Goal: Find specific page/section: Find specific page/section

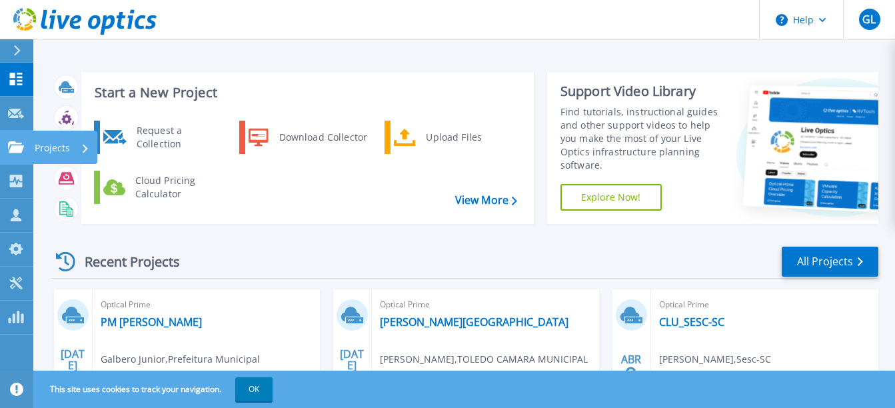
click at [12, 145] on icon at bounding box center [16, 146] width 16 height 11
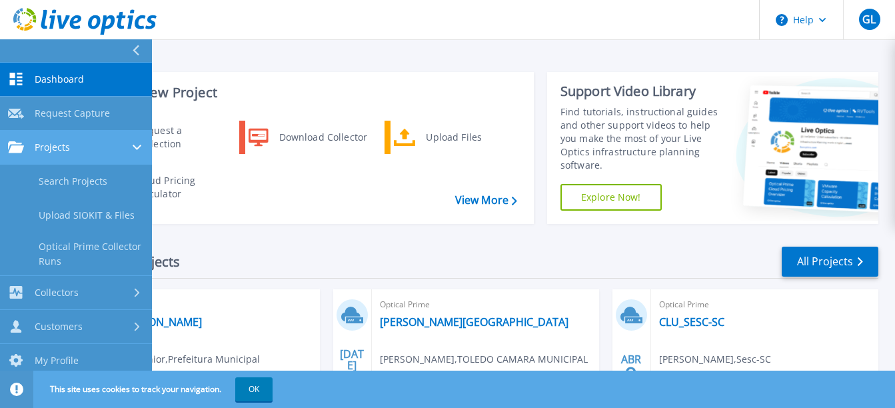
click at [35, 147] on span "Projects" at bounding box center [52, 147] width 35 height 12
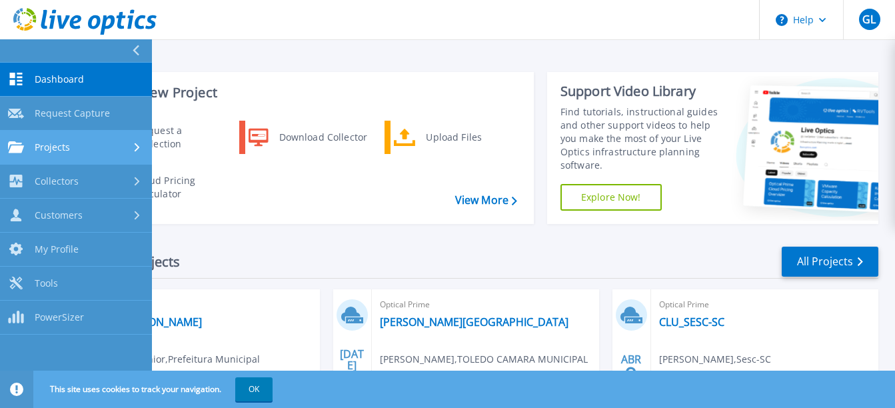
click at [47, 155] on link "Projects Projects" at bounding box center [76, 148] width 152 height 34
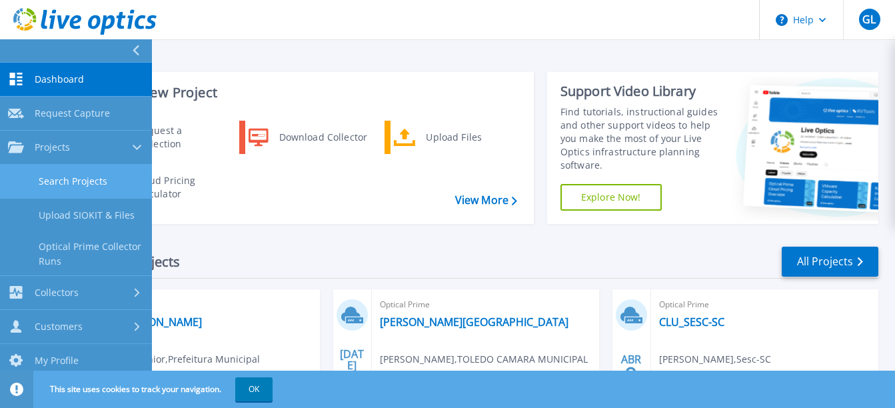
click at [64, 176] on link "Search Projects" at bounding box center [76, 182] width 152 height 34
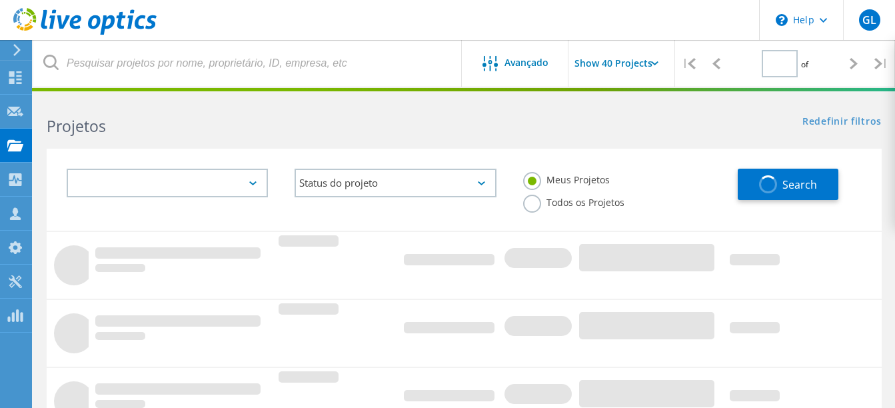
type input "1"
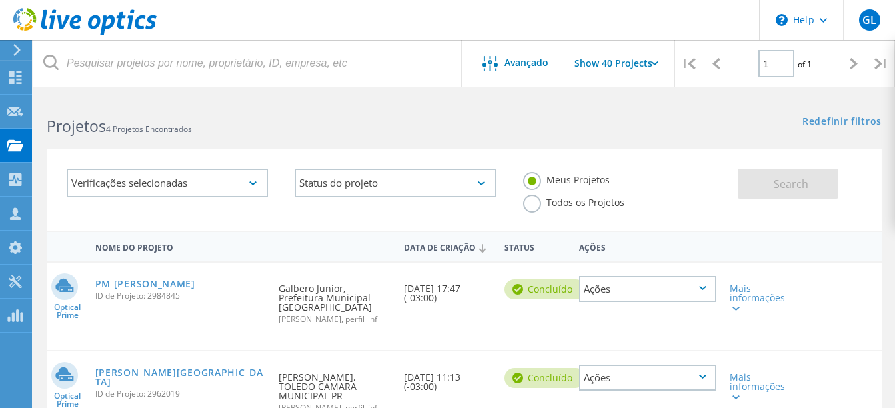
click at [580, 206] on label "Todos os Projetos" at bounding box center [573, 201] width 101 height 13
click at [0, 0] on input "Todos os Projetos" at bounding box center [0, 0] width 0 height 0
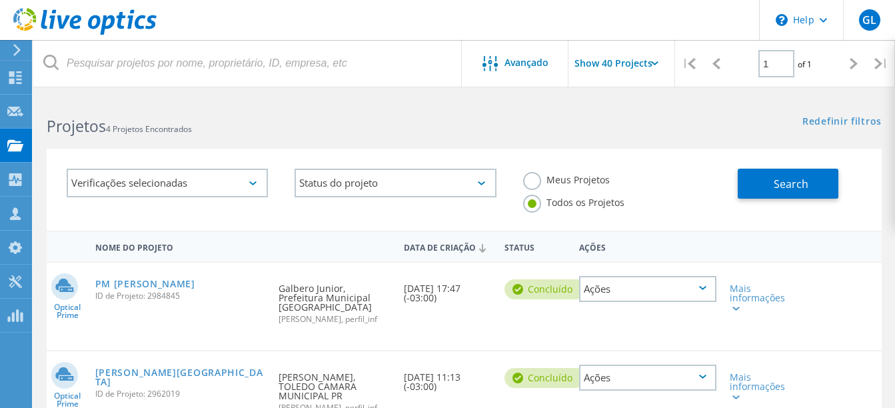
click at [841, 176] on div "Search" at bounding box center [806, 176] width 137 height 43
click at [818, 179] on button "Search" at bounding box center [788, 184] width 101 height 30
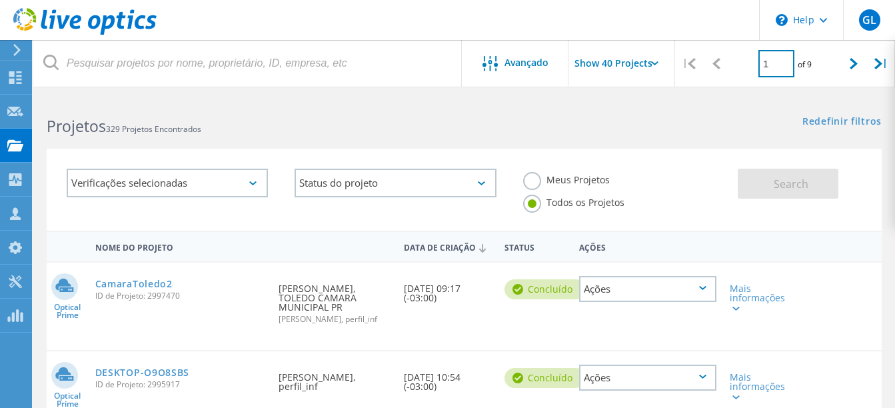
drag, startPoint x: 780, startPoint y: 60, endPoint x: 752, endPoint y: 63, distance: 28.8
click at [752, 63] on div "1 of 9" at bounding box center [785, 58] width 110 height 37
click at [768, 67] on input "1" at bounding box center [776, 63] width 36 height 27
click at [833, 118] on link "Redefinir filtros" at bounding box center [841, 122] width 79 height 11
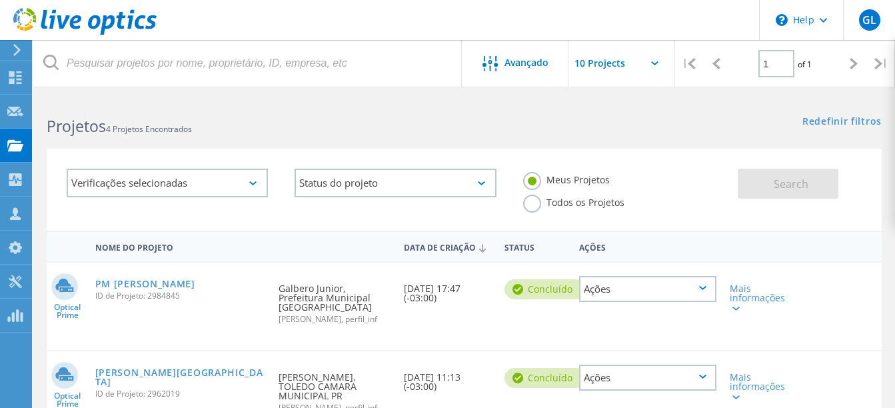
click at [207, 189] on div "Verificações selecionadas" at bounding box center [167, 183] width 201 height 29
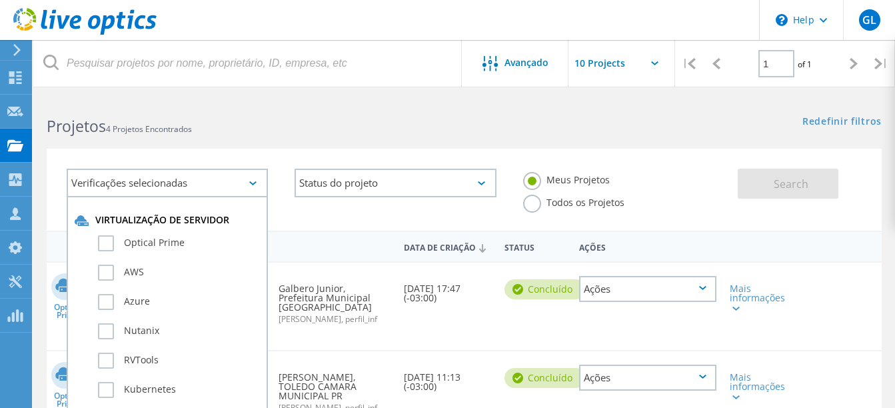
click at [569, 197] on label "Todos os Projetos" at bounding box center [573, 201] width 101 height 13
click at [0, 0] on input "Todos os Projetos" at bounding box center [0, 0] width 0 height 0
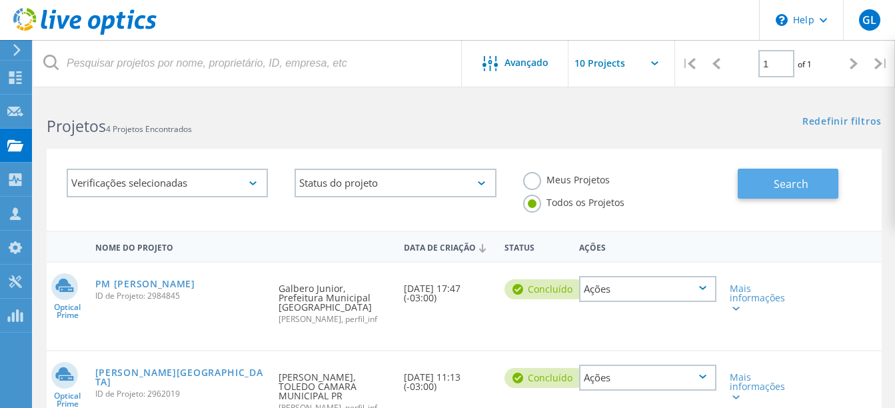
click at [759, 185] on button "Search" at bounding box center [788, 184] width 101 height 30
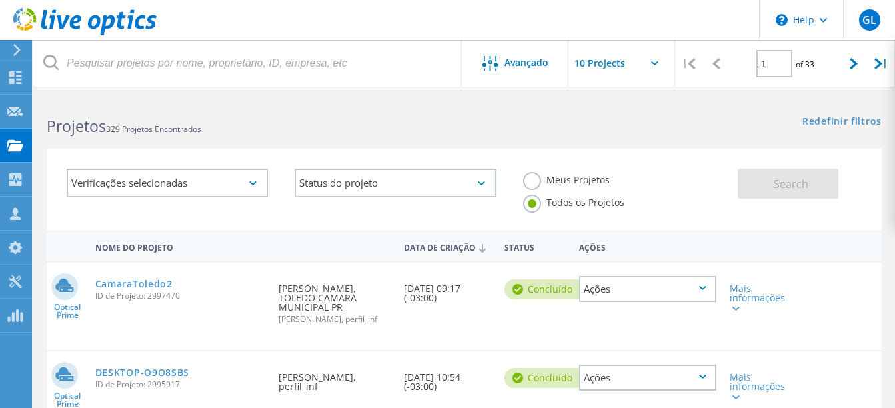
drag, startPoint x: 239, startPoint y: 191, endPoint x: 248, endPoint y: 193, distance: 9.4
click at [239, 191] on div "Verificações selecionadas" at bounding box center [167, 183] width 201 height 29
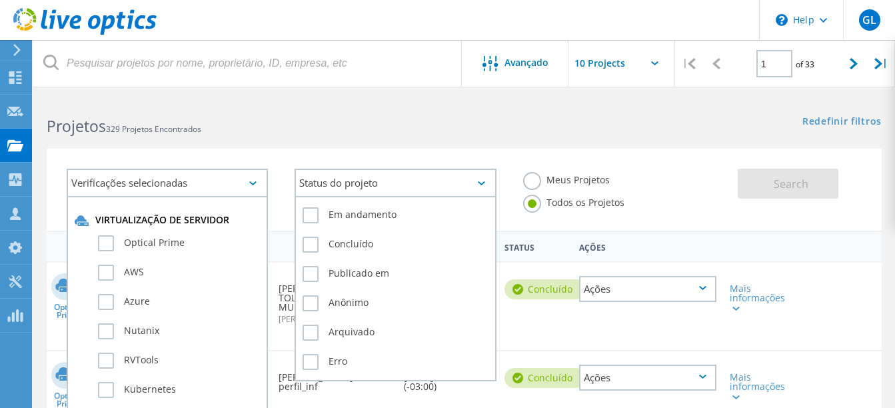
click at [384, 175] on div "Status do projeto" at bounding box center [394, 183] width 201 height 29
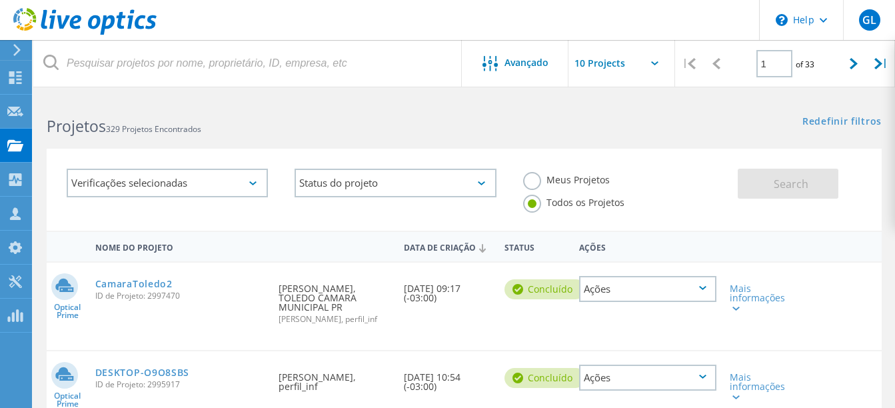
click at [614, 70] on input "text" at bounding box center [634, 63] width 133 height 47
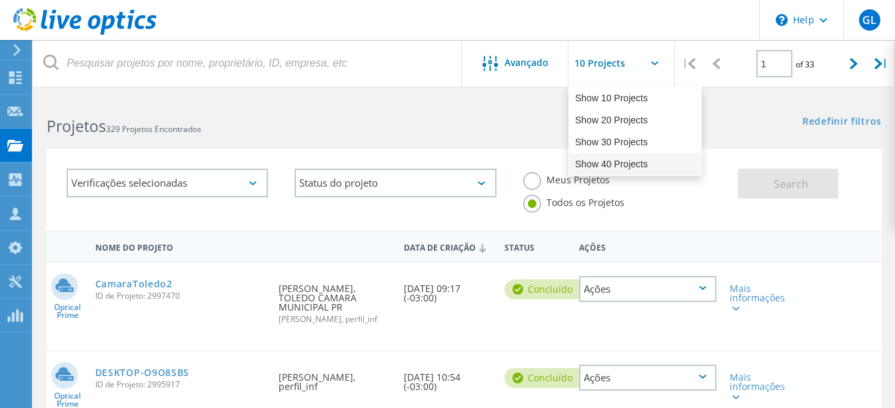
click at [614, 158] on div "Show 40 Projects" at bounding box center [635, 164] width 132 height 22
type input "Show 40 Projects"
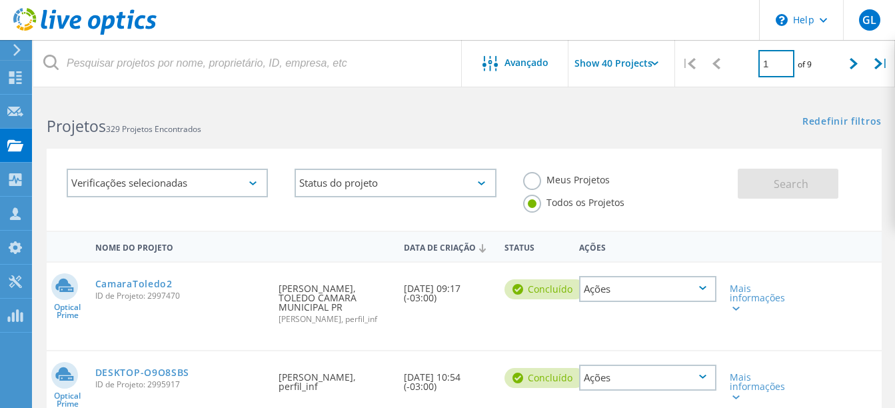
drag, startPoint x: 770, startPoint y: 64, endPoint x: 759, endPoint y: 64, distance: 10.7
click at [759, 64] on input "1" at bounding box center [776, 63] width 36 height 27
click at [776, 62] on input "1" at bounding box center [776, 63] width 36 height 27
type input "7"
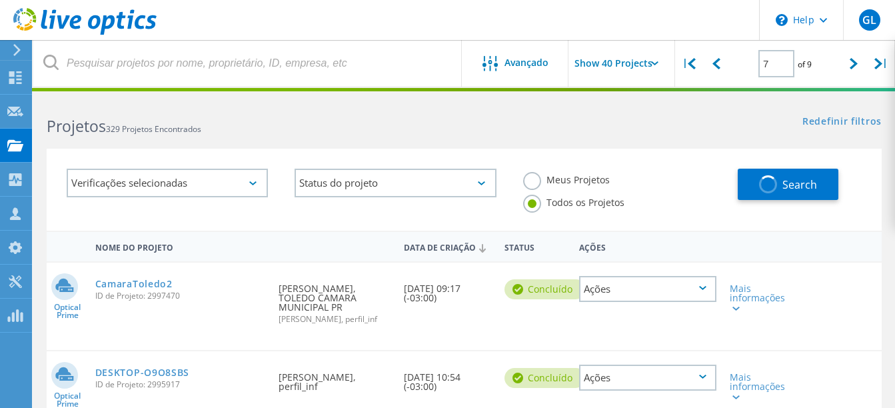
click at [750, 97] on div "Redefinir filtros Mostrar filtros" at bounding box center [679, 109] width 430 height 25
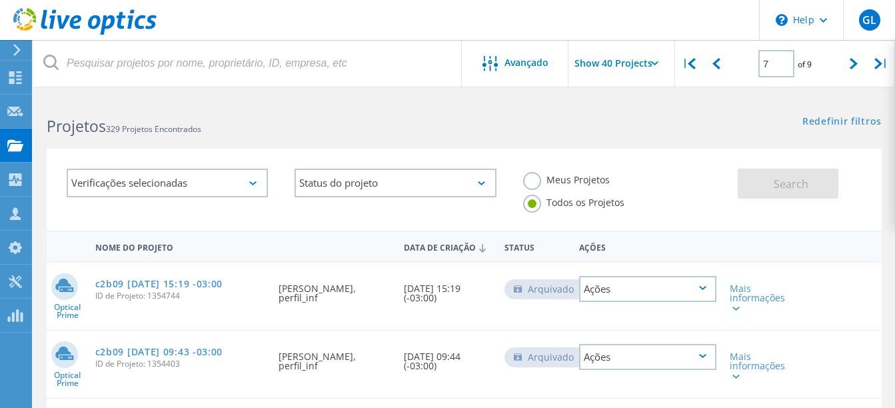
click at [624, 157] on div "Meus Projetos Todos os Projetos" at bounding box center [624, 191] width 228 height 72
click at [782, 115] on div "Redefinir filtros Mostrar filtros" at bounding box center [679, 109] width 430 height 25
drag, startPoint x: 774, startPoint y: 59, endPoint x: 762, endPoint y: 59, distance: 11.3
click at [762, 59] on input "7" at bounding box center [776, 63] width 36 height 27
click at [774, 58] on input "7" at bounding box center [776, 63] width 36 height 27
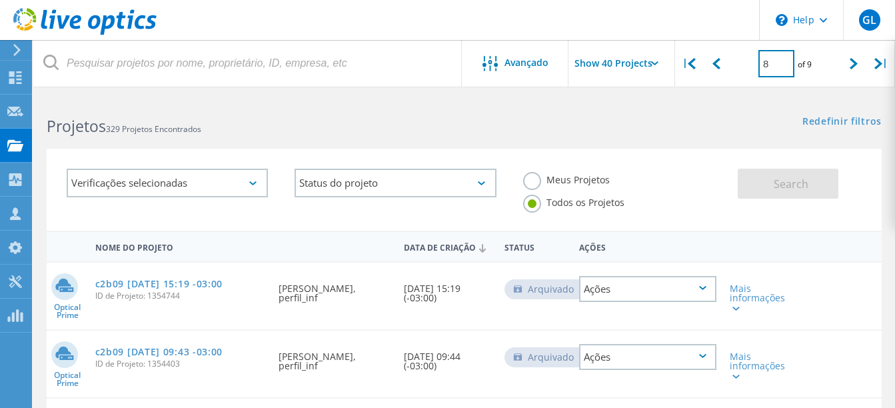
type input "8"
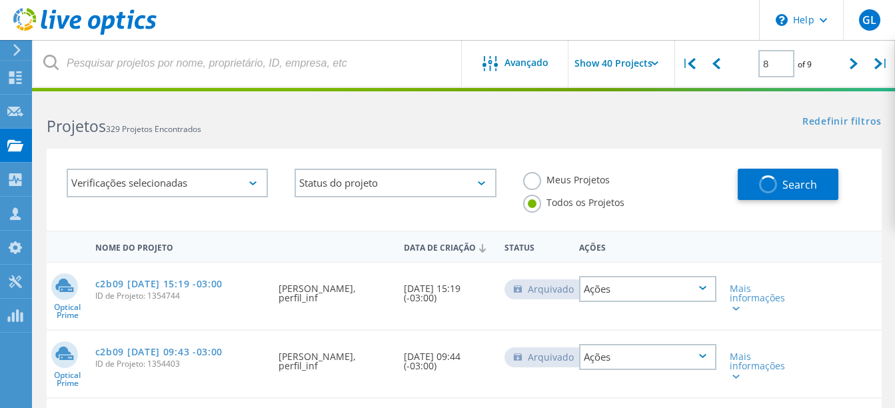
click at [775, 97] on div "Redefinir filtros Mostrar filtros" at bounding box center [679, 109] width 430 height 25
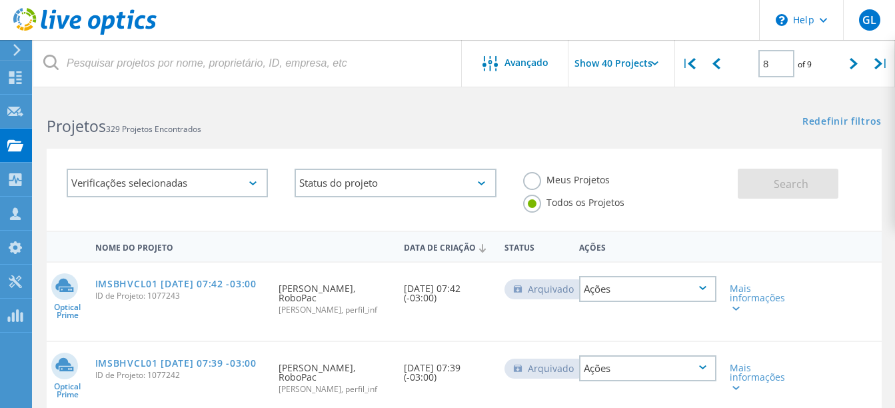
click at [696, 130] on div "Projetos 329 Projetos Encontrados Redefinir filtros Mostrar filtros" at bounding box center [463, 114] width 861 height 35
click at [692, 121] on div "Redefinir filtros Mostrar filtros" at bounding box center [679, 109] width 430 height 25
click at [782, 61] on input "8" at bounding box center [776, 63] width 36 height 27
drag, startPoint x: 779, startPoint y: 61, endPoint x: 762, endPoint y: 64, distance: 17.0
click at [754, 64] on div "8 of 9" at bounding box center [785, 58] width 110 height 37
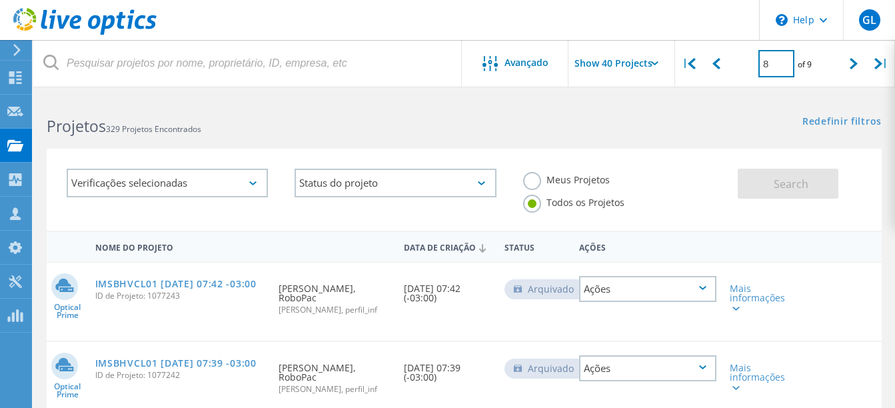
click at [774, 65] on input "8" at bounding box center [776, 63] width 36 height 27
type input "6"
click at [823, 113] on div "Redefinir filtros Mostrar filtros" at bounding box center [679, 109] width 430 height 25
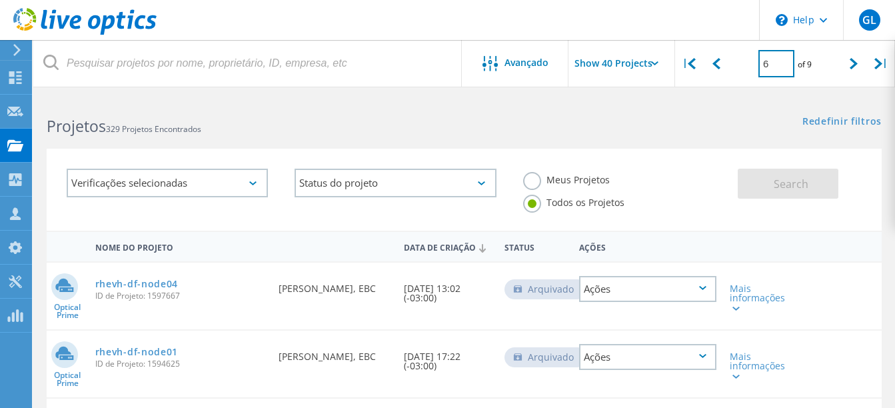
click at [772, 57] on input "6" at bounding box center [776, 63] width 36 height 27
click at [541, 98] on div "Redefinir filtros Mostrar filtros" at bounding box center [679, 109] width 430 height 25
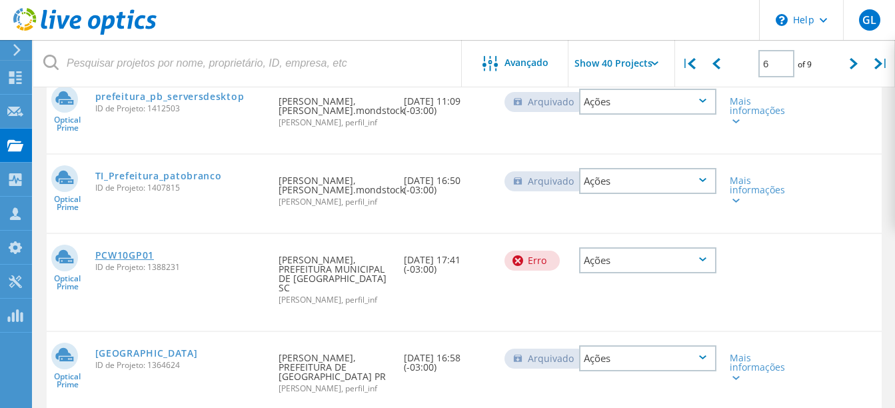
click at [132, 251] on link "PCW10GP01" at bounding box center [124, 255] width 59 height 9
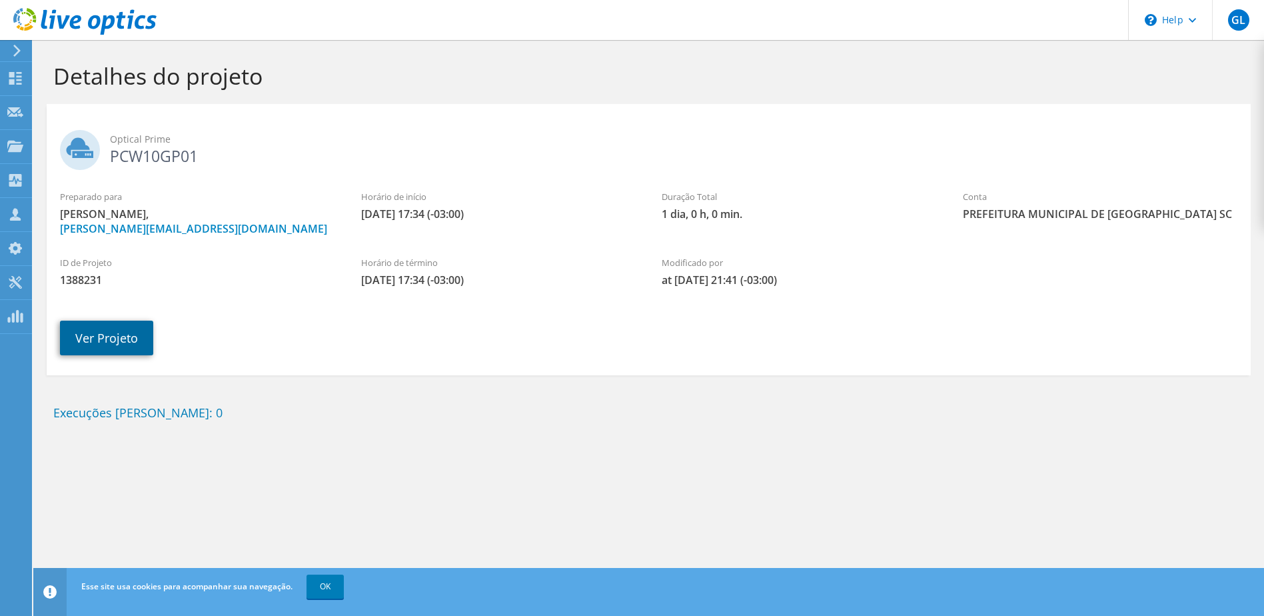
click at [93, 325] on link "Ver Projeto" at bounding box center [106, 337] width 93 height 35
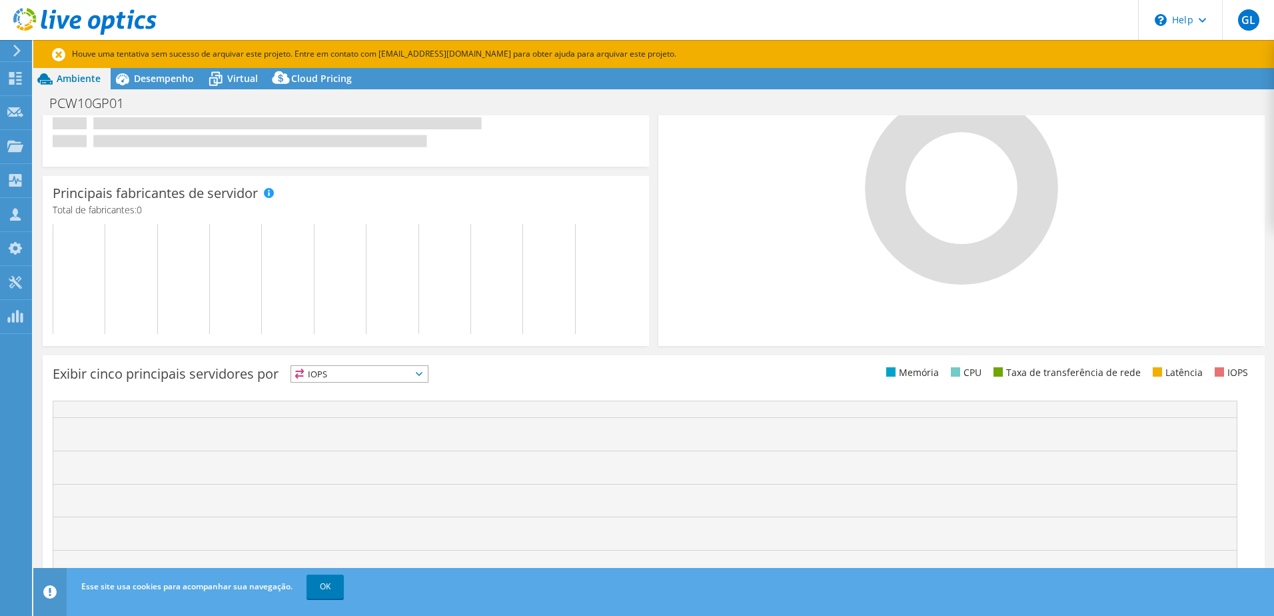
scroll to position [266, 0]
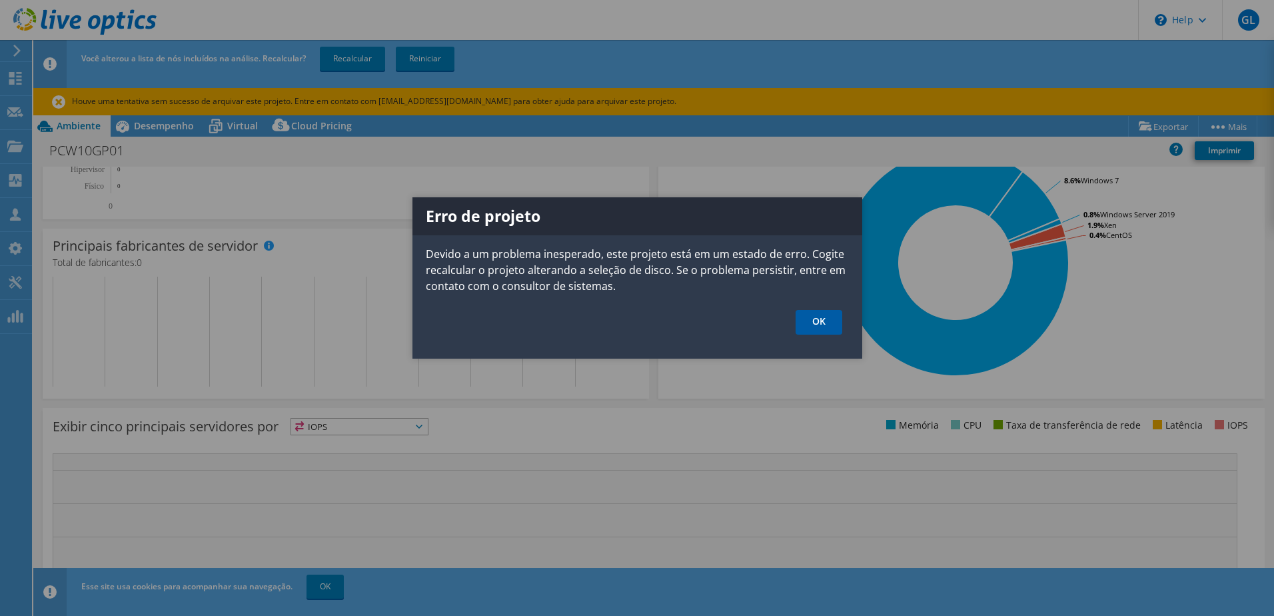
click at [814, 318] on link "OK" at bounding box center [819, 322] width 47 height 25
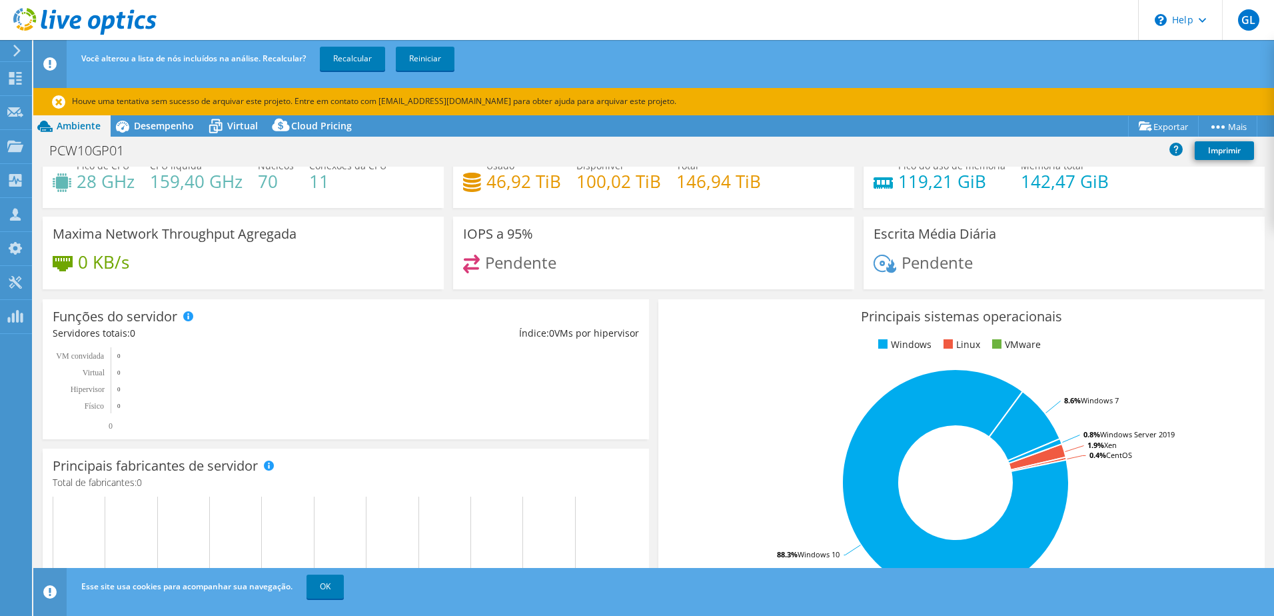
scroll to position [0, 0]
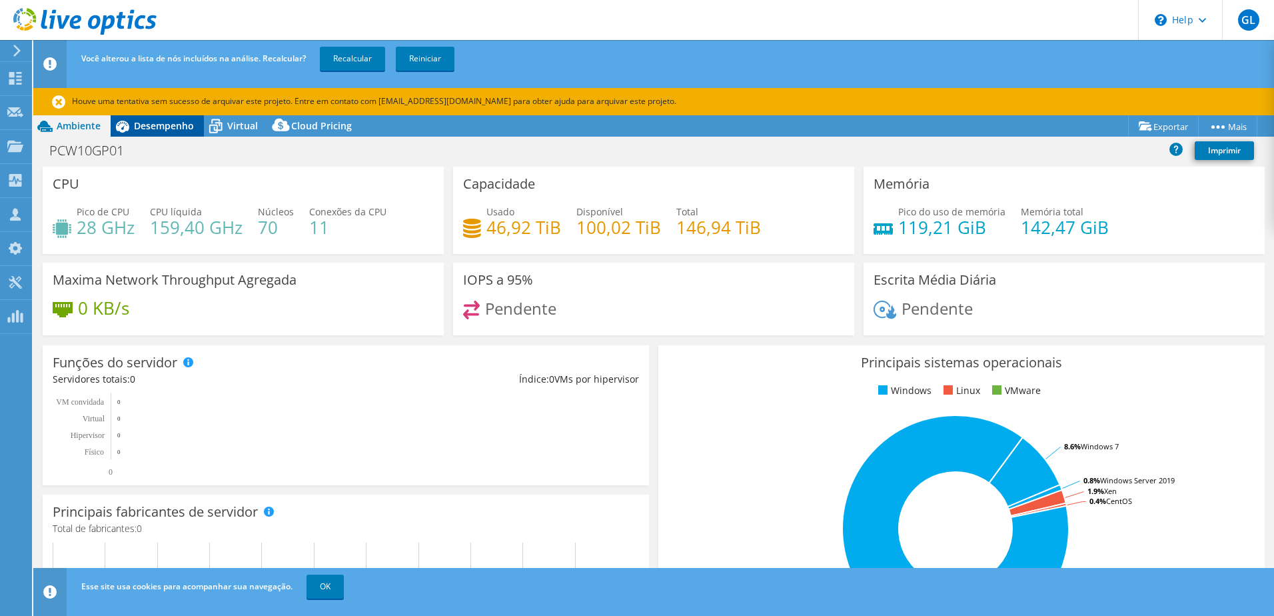
click at [180, 128] on span "Desempenho" at bounding box center [164, 125] width 60 height 13
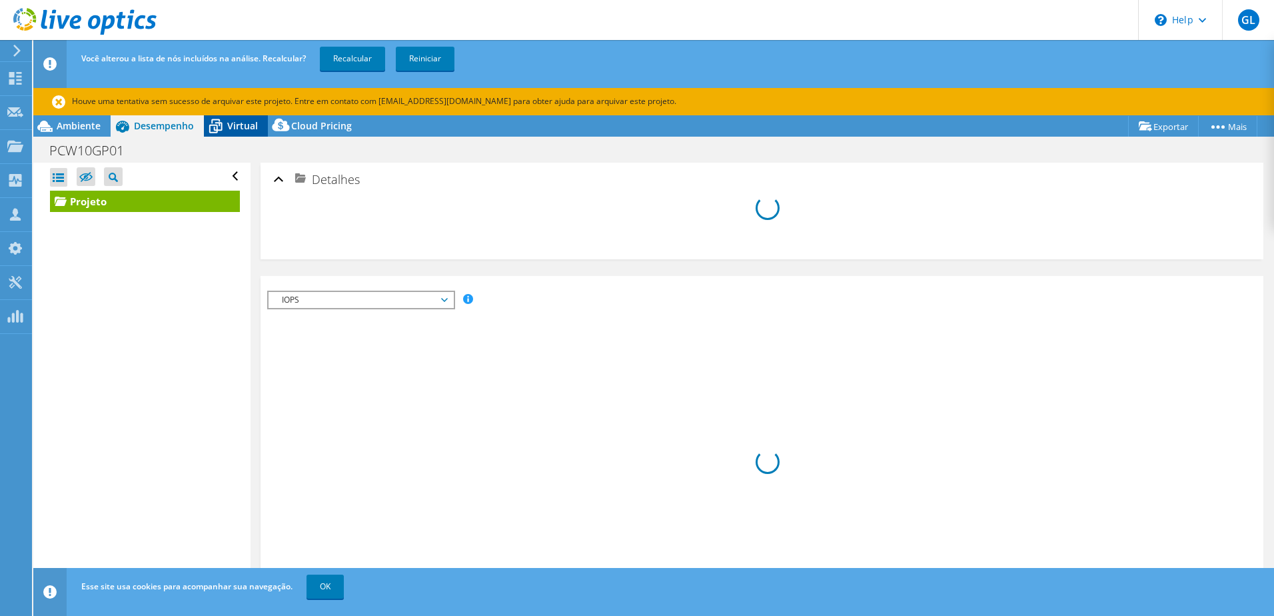
click at [234, 127] on span "Virtual" at bounding box center [242, 125] width 31 height 13
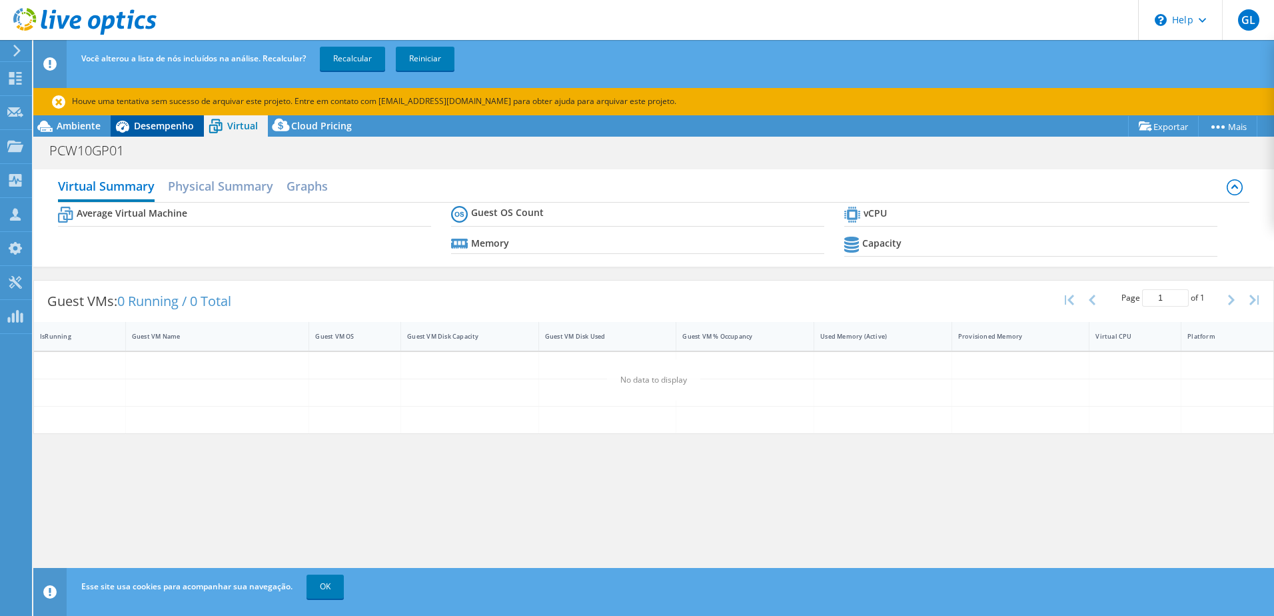
click at [174, 132] on div "Desempenho" at bounding box center [157, 125] width 93 height 21
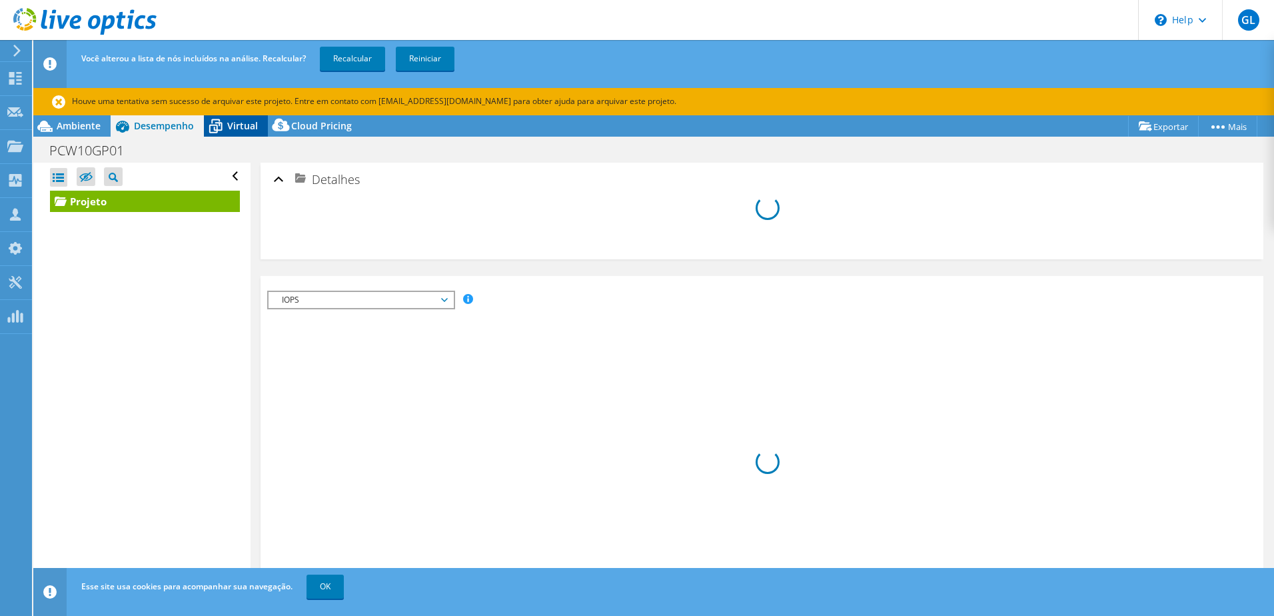
click at [256, 127] on span "Virtual" at bounding box center [242, 125] width 31 height 13
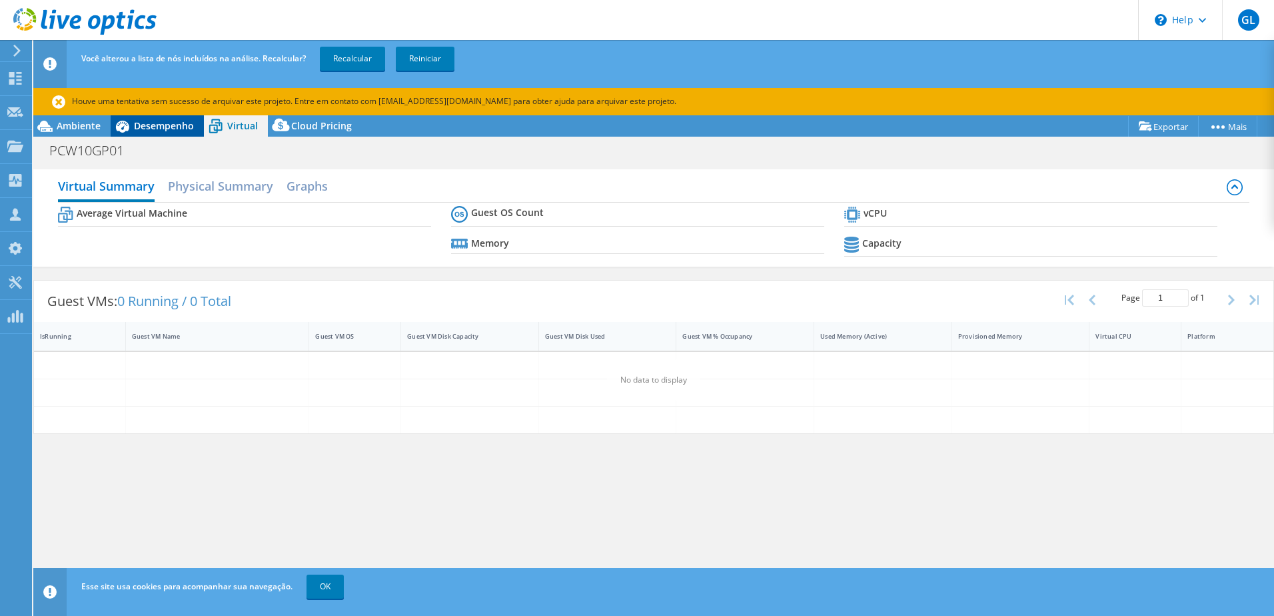
click at [157, 132] on div "Desempenho" at bounding box center [157, 125] width 93 height 21
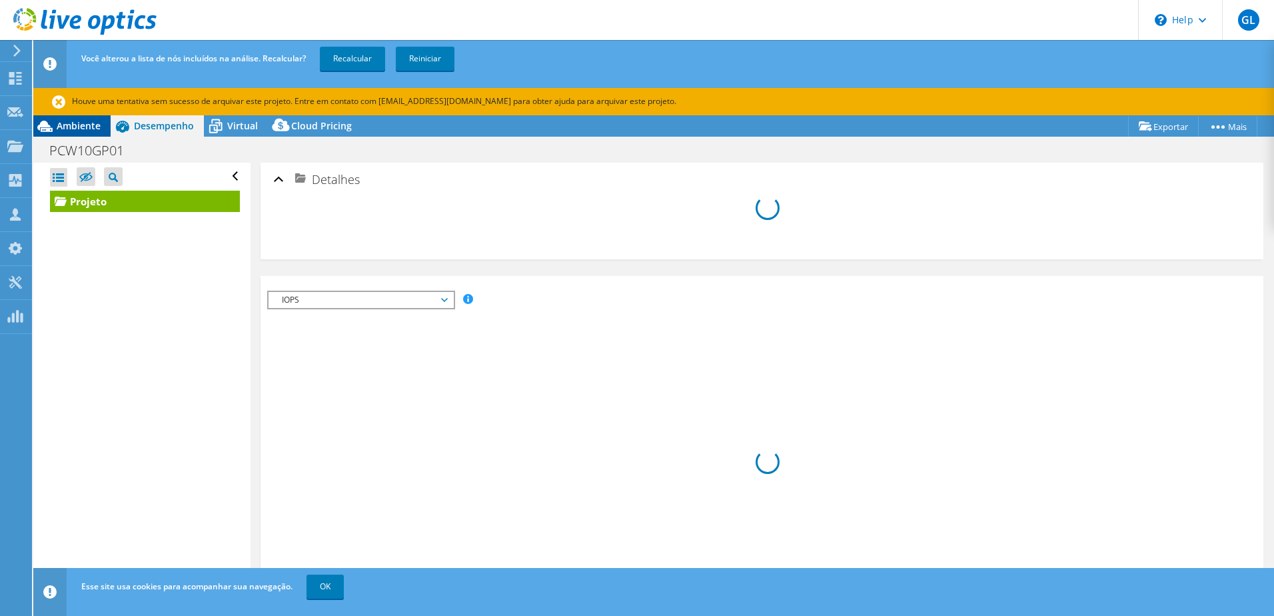
click at [74, 130] on span "Ambiente" at bounding box center [79, 125] width 44 height 13
